Goal: Use online tool/utility: Utilize a website feature to perform a specific function

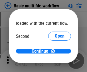
click at [55, 51] on span "Open" at bounding box center [60, 53] width 10 height 5
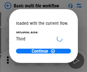
scroll to position [16, 0]
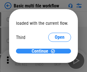
click at [41, 51] on span "Continue" at bounding box center [40, 51] width 17 height 5
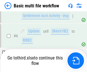
scroll to position [239, 0]
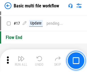
click at [21, 61] on img "button" at bounding box center [21, 58] width 7 height 7
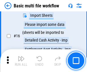
scroll to position [380, 0]
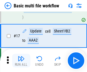
click at [21, 61] on img "button" at bounding box center [21, 58] width 7 height 7
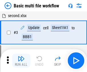
click at [21, 61] on img "button" at bounding box center [21, 58] width 7 height 7
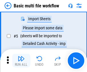
click at [21, 61] on img "button" at bounding box center [21, 58] width 7 height 7
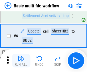
click at [21, 61] on img "button" at bounding box center [21, 58] width 7 height 7
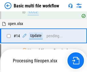
scroll to position [380, 0]
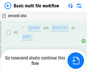
scroll to position [61, 0]
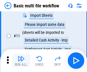
click at [21, 61] on img "button" at bounding box center [21, 58] width 7 height 7
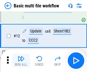
click at [21, 61] on img "button" at bounding box center [21, 58] width 7 height 7
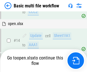
scroll to position [339, 0]
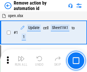
scroll to position [21, 0]
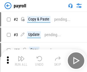
click at [21, 61] on img "button" at bounding box center [21, 58] width 7 height 7
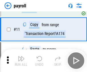
scroll to position [70, 0]
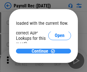
click at [41, 51] on span "Continue" at bounding box center [40, 51] width 17 height 5
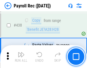
scroll to position [2902, 0]
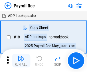
click at [21, 61] on img "button" at bounding box center [21, 58] width 7 height 7
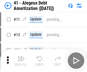
click at [21, 61] on img "button" at bounding box center [21, 58] width 7 height 7
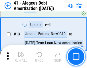
scroll to position [70, 0]
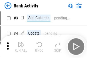
click at [21, 47] on img "button" at bounding box center [21, 44] width 7 height 7
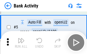
scroll to position [30, 0]
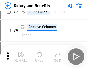
click at [21, 56] on img "button" at bounding box center [21, 54] width 7 height 7
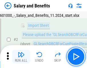
scroll to position [41, 0]
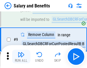
click at [21, 56] on img "button" at bounding box center [21, 54] width 7 height 7
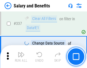
scroll to position [2671, 0]
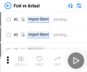
click at [21, 56] on img "button" at bounding box center [21, 58] width 7 height 7
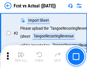
scroll to position [53, 0]
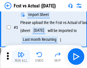
click at [21, 56] on img "button" at bounding box center [21, 54] width 7 height 7
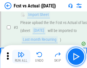
scroll to position [86, 0]
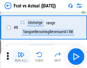
click at [21, 56] on img "button" at bounding box center [21, 54] width 7 height 7
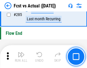
scroll to position [2700, 0]
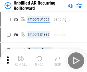
click at [21, 56] on img "button" at bounding box center [21, 58] width 7 height 7
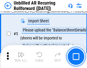
scroll to position [54, 0]
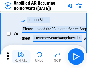
click at [21, 56] on img "button" at bounding box center [21, 54] width 7 height 7
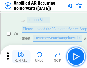
scroll to position [92, 0]
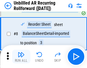
click at [21, 56] on img "button" at bounding box center [21, 54] width 7 height 7
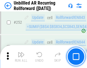
scroll to position [1938, 0]
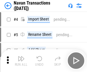
click at [21, 56] on img "button" at bounding box center [21, 58] width 7 height 7
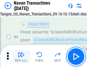
scroll to position [49, 0]
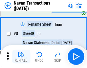
click at [21, 56] on img "button" at bounding box center [21, 54] width 7 height 7
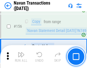
scroll to position [1850, 0]
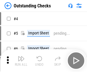
click at [21, 56] on img "button" at bounding box center [21, 58] width 7 height 7
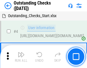
scroll to position [60, 0]
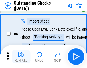
click at [21, 56] on img "button" at bounding box center [21, 54] width 7 height 7
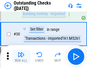
click at [21, 56] on img "button" at bounding box center [21, 54] width 7 height 7
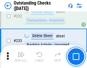
scroll to position [1733, 0]
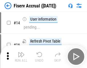
click at [21, 56] on img "button" at bounding box center [21, 54] width 7 height 7
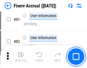
scroll to position [750, 0]
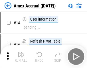
click at [21, 56] on img "button" at bounding box center [21, 54] width 7 height 7
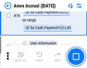
scroll to position [741, 0]
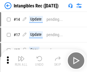
click at [21, 61] on img "button" at bounding box center [21, 58] width 7 height 7
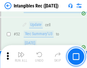
scroll to position [222, 0]
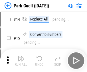
click at [21, 56] on img "button" at bounding box center [21, 58] width 7 height 7
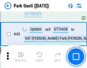
scroll to position [713, 0]
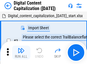
click at [21, 48] on img "button" at bounding box center [21, 50] width 7 height 7
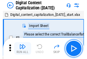
scroll to position [53, 0]
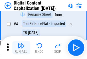
click at [21, 48] on img "button" at bounding box center [21, 46] width 7 height 7
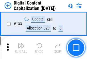
scroll to position [605, 0]
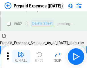
click at [21, 56] on img "button" at bounding box center [21, 54] width 7 height 7
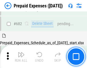
scroll to position [1569, 0]
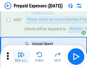
click at [21, 56] on img "button" at bounding box center [21, 54] width 7 height 7
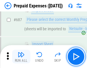
scroll to position [1598, 0]
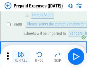
click at [21, 56] on img "button" at bounding box center [21, 54] width 7 height 7
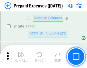
scroll to position [5555, 0]
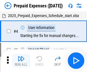
click at [21, 61] on img "button" at bounding box center [21, 58] width 7 height 7
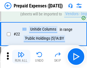
click at [21, 56] on img "button" at bounding box center [21, 54] width 7 height 7
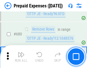
scroll to position [1987, 0]
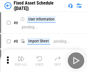
click at [21, 61] on img "button" at bounding box center [21, 58] width 7 height 7
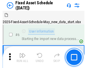
scroll to position [60, 0]
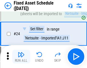
click at [21, 56] on img "button" at bounding box center [21, 54] width 7 height 7
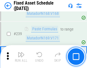
scroll to position [1767, 0]
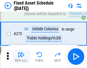
click at [21, 56] on img "button" at bounding box center [21, 54] width 7 height 7
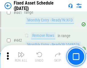
scroll to position [2550, 0]
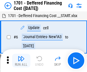
click at [21, 61] on img "button" at bounding box center [21, 58] width 7 height 7
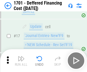
scroll to position [68, 0]
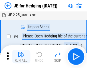
click at [21, 56] on img "button" at bounding box center [21, 54] width 7 height 7
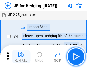
scroll to position [32, 0]
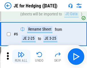
click at [21, 56] on img "button" at bounding box center [21, 54] width 7 height 7
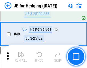
scroll to position [369, 0]
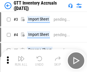
click at [21, 56] on img "button" at bounding box center [21, 58] width 7 height 7
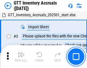
scroll to position [37, 0]
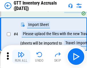
click at [21, 56] on img "button" at bounding box center [21, 54] width 7 height 7
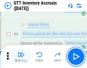
scroll to position [66, 0]
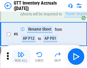
click at [21, 56] on img "button" at bounding box center [21, 54] width 7 height 7
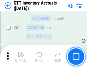
scroll to position [4331, 0]
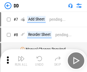
click at [21, 61] on img "button" at bounding box center [21, 58] width 7 height 7
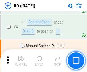
scroll to position [55, 0]
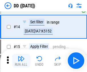
click at [21, 61] on img "button" at bounding box center [21, 58] width 7 height 7
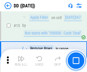
scroll to position [147, 0]
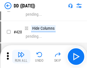
click at [21, 56] on img "button" at bounding box center [21, 54] width 7 height 7
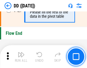
scroll to position [2731, 0]
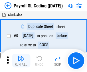
click at [21, 61] on img "button" at bounding box center [21, 58] width 7 height 7
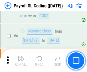
scroll to position [68, 0]
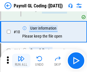
click at [21, 61] on img "button" at bounding box center [21, 58] width 7 height 7
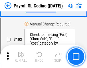
scroll to position [1339, 0]
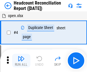
click at [21, 61] on img "button" at bounding box center [21, 58] width 7 height 7
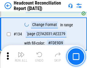
scroll to position [686, 0]
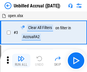
click at [21, 61] on img "button" at bounding box center [21, 58] width 7 height 7
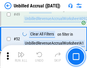
scroll to position [518, 0]
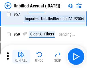
click at [21, 56] on img "button" at bounding box center [21, 54] width 7 height 7
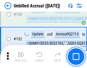
scroll to position [1699, 0]
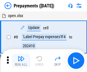
click at [21, 61] on img "button" at bounding box center [21, 58] width 7 height 7
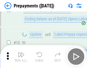
scroll to position [36, 0]
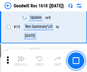
scroll to position [98, 0]
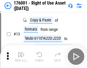
scroll to position [37, 0]
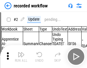
click at [21, 56] on img "button" at bounding box center [21, 54] width 7 height 7
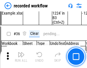
scroll to position [1783, 0]
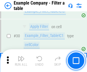
scroll to position [522, 0]
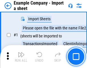
scroll to position [48, 0]
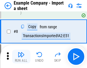
click at [21, 56] on img "button" at bounding box center [21, 54] width 7 height 7
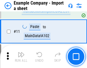
scroll to position [126, 0]
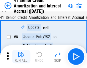
click at [21, 56] on img "button" at bounding box center [21, 54] width 7 height 7
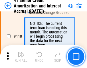
scroll to position [538, 0]
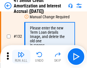
click at [21, 56] on img "button" at bounding box center [21, 54] width 7 height 7
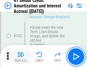
scroll to position [596, 0]
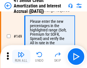
click at [21, 56] on img "button" at bounding box center [21, 54] width 7 height 7
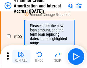
click at [21, 56] on img "button" at bounding box center [21, 54] width 7 height 7
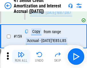
click at [21, 56] on img "button" at bounding box center [21, 54] width 7 height 7
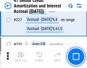
scroll to position [1278, 0]
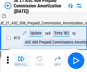
click at [21, 56] on img "button" at bounding box center [21, 58] width 7 height 7
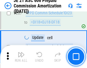
scroll to position [1050, 0]
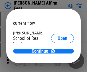
click at [58, 66] on span "Open" at bounding box center [63, 68] width 10 height 5
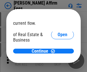
click at [58, 60] on span "Open" at bounding box center [63, 62] width 10 height 5
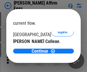
click at [58, 53] on span "Open" at bounding box center [63, 55] width 10 height 5
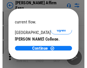
scroll to position [90, 0]
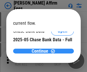
click at [41, 51] on span "Continue" at bounding box center [40, 51] width 17 height 5
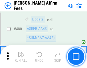
scroll to position [1551, 0]
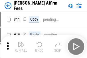
click at [21, 42] on img "button" at bounding box center [21, 44] width 7 height 7
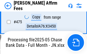
scroll to position [1496, 0]
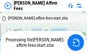
scroll to position [1529, 0]
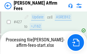
scroll to position [1496, 0]
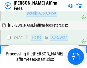
scroll to position [1522, 0]
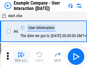
click at [21, 56] on img "button" at bounding box center [21, 54] width 7 height 7
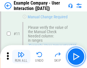
scroll to position [124, 0]
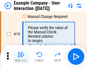
click at [21, 56] on img "button" at bounding box center [21, 54] width 7 height 7
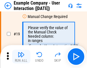
click at [21, 56] on img "button" at bounding box center [21, 54] width 7 height 7
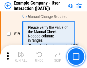
scroll to position [157, 0]
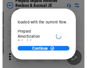
scroll to position [34, 0]
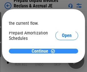
click at [41, 51] on span "Continue" at bounding box center [40, 51] width 17 height 5
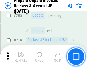
scroll to position [739, 0]
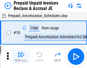
click at [21, 56] on img "button" at bounding box center [21, 54] width 7 height 7
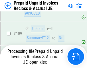
scroll to position [739, 0]
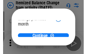
scroll to position [42, 0]
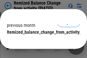
click at [41, 41] on span "Continue" at bounding box center [40, 43] width 17 height 5
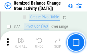
scroll to position [558, 0]
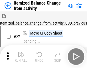
scroll to position [9, 0]
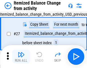
click at [21, 56] on img "button" at bounding box center [21, 54] width 7 height 7
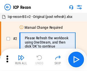
scroll to position [3, 0]
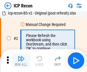
click at [21, 61] on img "button" at bounding box center [21, 58] width 7 height 7
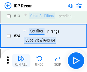
click at [21, 61] on img "button" at bounding box center [21, 58] width 7 height 7
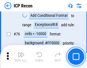
scroll to position [513, 0]
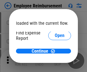
click at [55, 66] on span "Open" at bounding box center [60, 68] width 10 height 5
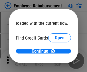
scroll to position [33, 0]
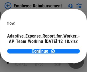
click at [64, 48] on span "Open" at bounding box center [69, 50] width 10 height 5
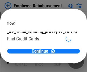
scroll to position [59, 0]
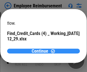
click at [41, 51] on span "Continue" at bounding box center [40, 51] width 17 height 5
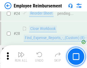
scroll to position [267, 0]
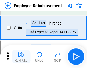
click at [21, 56] on img "button" at bounding box center [21, 54] width 7 height 7
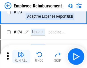
click at [21, 56] on img "button" at bounding box center [21, 54] width 7 height 7
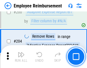
scroll to position [1444, 0]
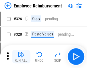
click at [21, 56] on img "button" at bounding box center [21, 54] width 7 height 7
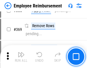
click at [21, 56] on img "button" at bounding box center [21, 54] width 7 height 7
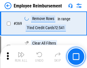
scroll to position [2941, 0]
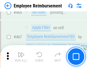
click at [21, 56] on img "button" at bounding box center [21, 54] width 7 height 7
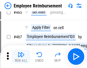
click at [21, 56] on img "button" at bounding box center [21, 54] width 7 height 7
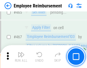
click at [21, 56] on img "button" at bounding box center [21, 54] width 7 height 7
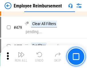
scroll to position [3524, 0]
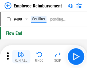
click at [21, 56] on img "button" at bounding box center [21, 54] width 7 height 7
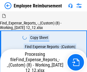
scroll to position [19, 0]
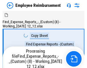
scroll to position [19, 0]
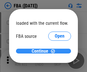
click at [41, 51] on span "Continue" at bounding box center [40, 51] width 17 height 5
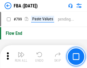
scroll to position [5107, 0]
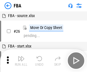
scroll to position [6, 0]
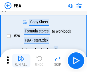
click at [21, 61] on img "button" at bounding box center [21, 58] width 7 height 7
